Goal: Check status: Check status

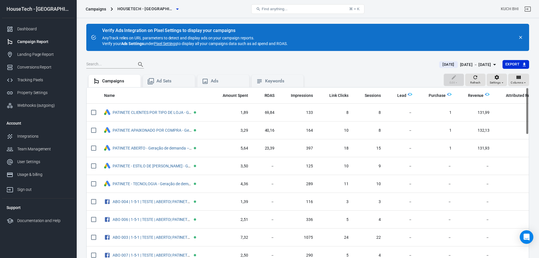
click at [440, 66] on span "[DATE]" at bounding box center [448, 65] width 16 height 6
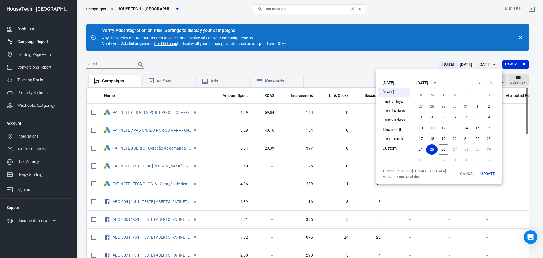
click at [488, 171] on button "Update" at bounding box center [488, 174] width 18 height 10
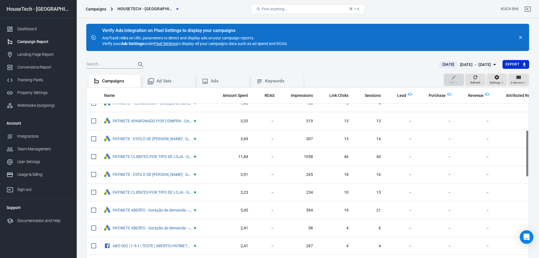
scroll to position [57, 0]
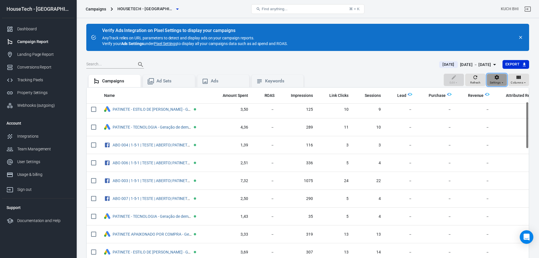
click at [502, 78] on div "Settings" at bounding box center [497, 79] width 14 height 11
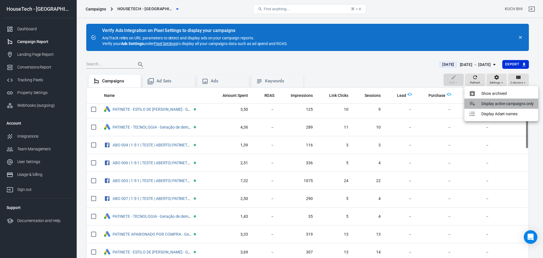
click at [502, 106] on p "Display active campaigns only" at bounding box center [508, 104] width 52 height 6
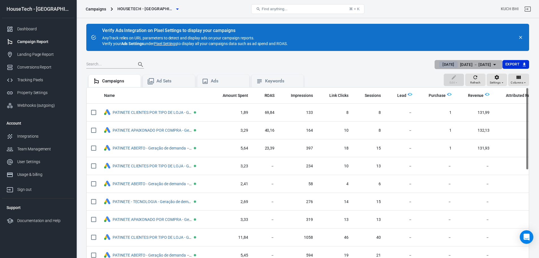
click at [445, 67] on div "[DATE] [DATE] － [DATE]" at bounding box center [465, 64] width 52 height 7
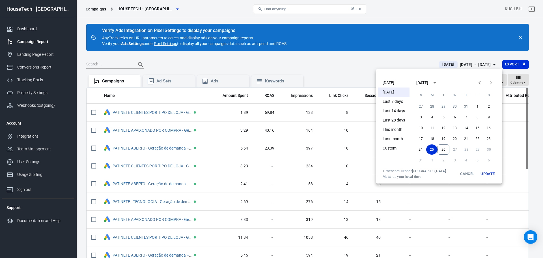
click at [248, 66] on div at bounding box center [271, 129] width 543 height 258
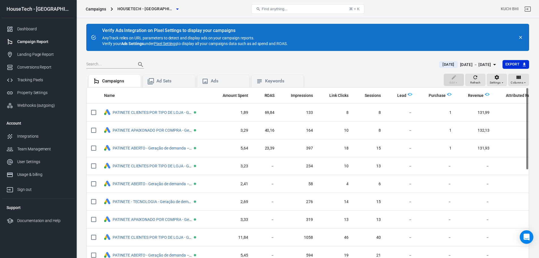
click at [485, 66] on div "[DATE] － [DATE]" at bounding box center [475, 64] width 31 height 7
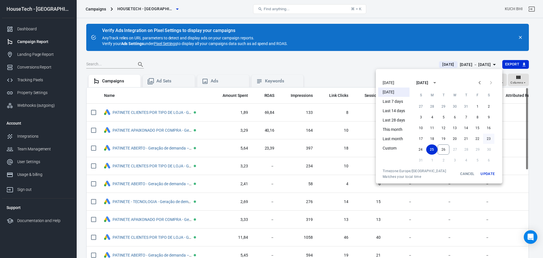
click at [486, 138] on button "23" at bounding box center [488, 139] width 11 height 10
click at [434, 151] on button "25" at bounding box center [432, 149] width 11 height 10
click at [447, 151] on button "26" at bounding box center [444, 149] width 12 height 10
click at [486, 140] on button "23" at bounding box center [488, 139] width 11 height 10
click at [444, 150] on button "26" at bounding box center [443, 149] width 11 height 10
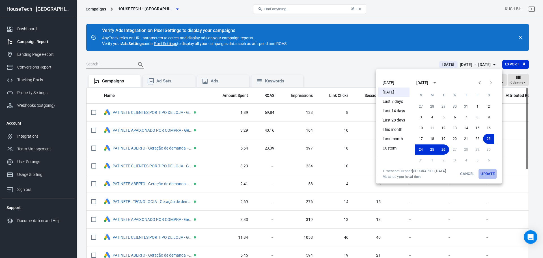
click at [484, 172] on button "Update" at bounding box center [488, 174] width 18 height 10
